Goal: Task Accomplishment & Management: Manage account settings

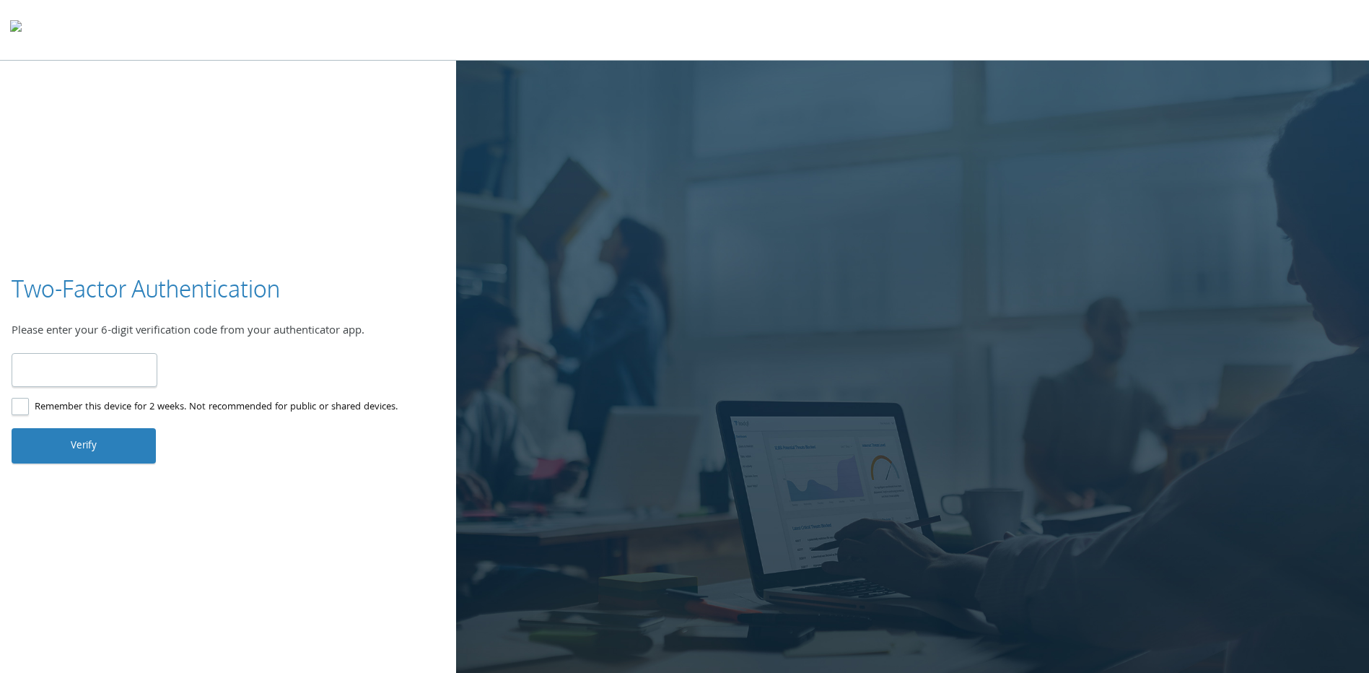
click at [115, 357] on input "number" at bounding box center [85, 370] width 146 height 34
click at [107, 393] on div "Verified! Logging you in. Invalid code. Please try again." at bounding box center [228, 375] width 433 height 45
click at [144, 370] on input "number" at bounding box center [85, 370] width 146 height 34
type input "******"
